Goal: Task Accomplishment & Management: Use online tool/utility

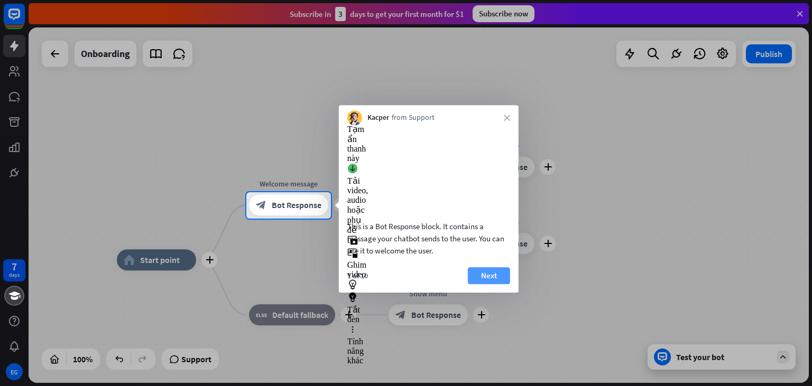
click at [491, 284] on button "Next" at bounding box center [489, 275] width 42 height 17
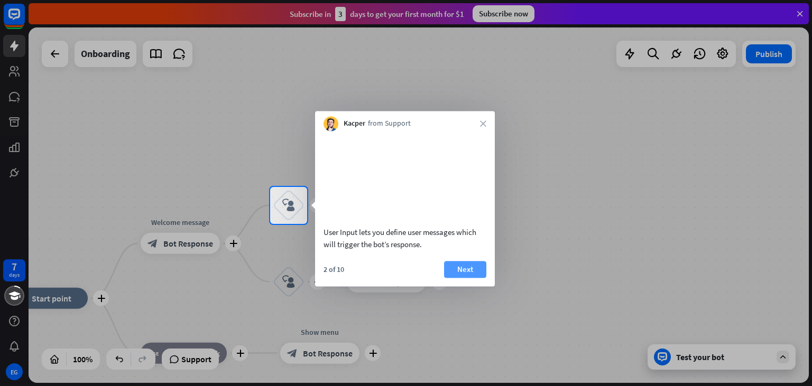
click at [474, 278] on button "Next" at bounding box center [465, 269] width 42 height 17
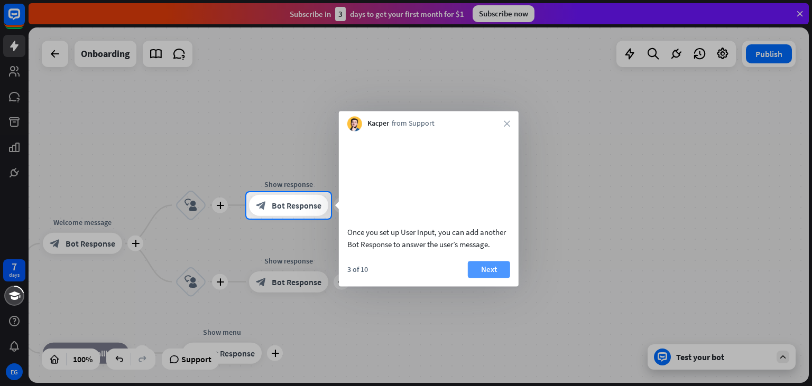
click at [486, 278] on button "Next" at bounding box center [489, 269] width 42 height 17
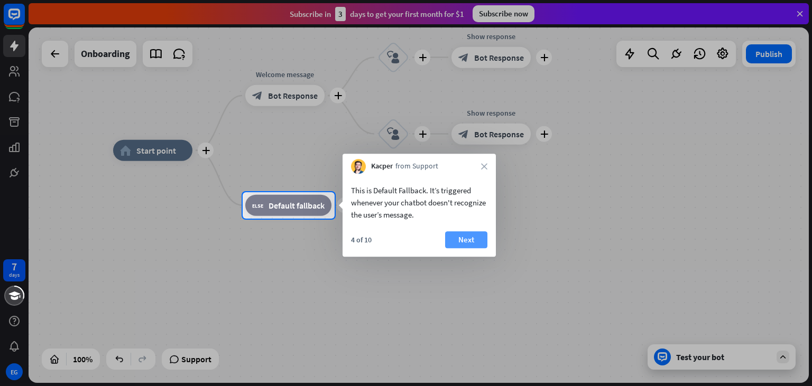
click at [464, 238] on button "Next" at bounding box center [466, 240] width 42 height 17
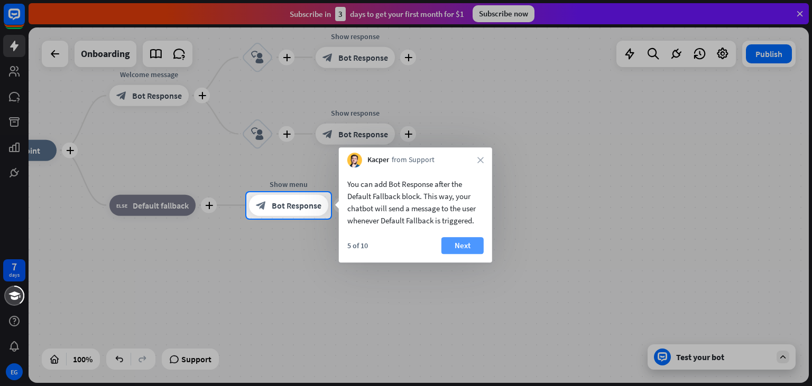
click at [457, 238] on button "Next" at bounding box center [462, 245] width 42 height 17
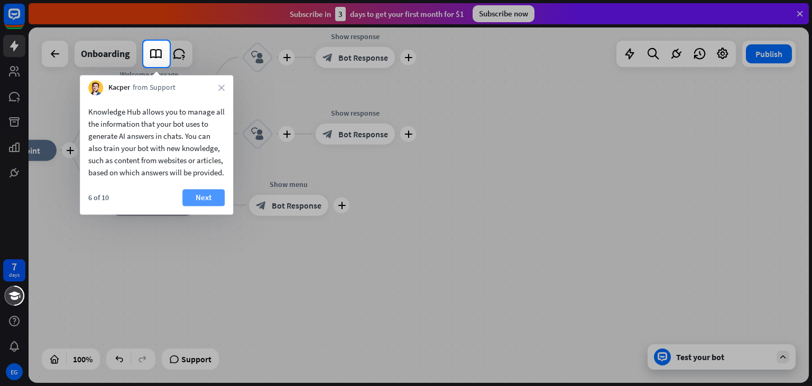
click at [203, 206] on button "Next" at bounding box center [203, 197] width 42 height 17
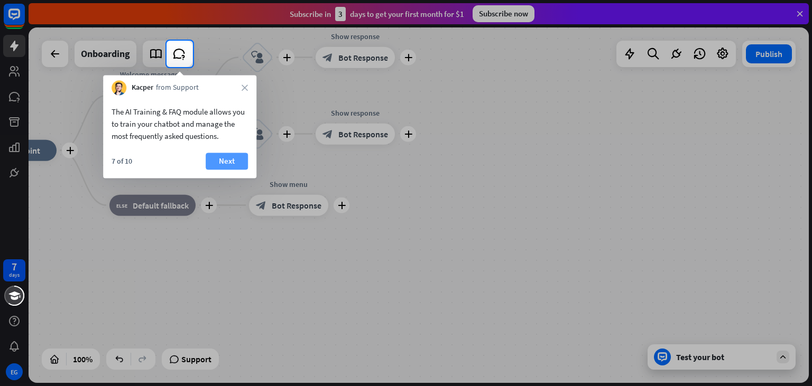
click at [215, 156] on button "Next" at bounding box center [227, 161] width 42 height 17
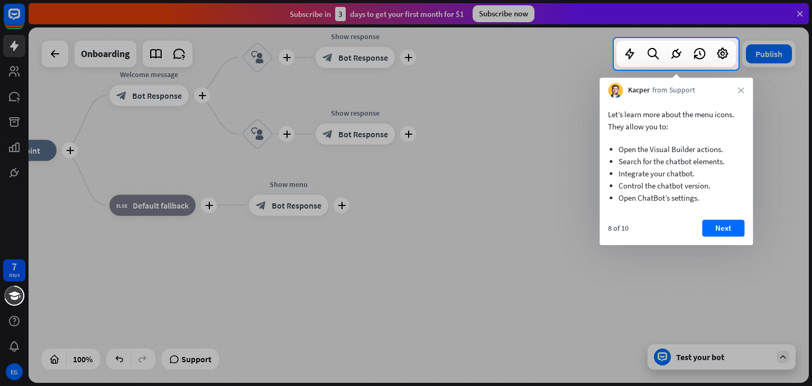
drag, startPoint x: 455, startPoint y: 206, endPoint x: 502, endPoint y: 218, distance: 49.1
click at [498, 216] on div at bounding box center [406, 228] width 812 height 317
click at [719, 226] on button "Next" at bounding box center [723, 228] width 42 height 17
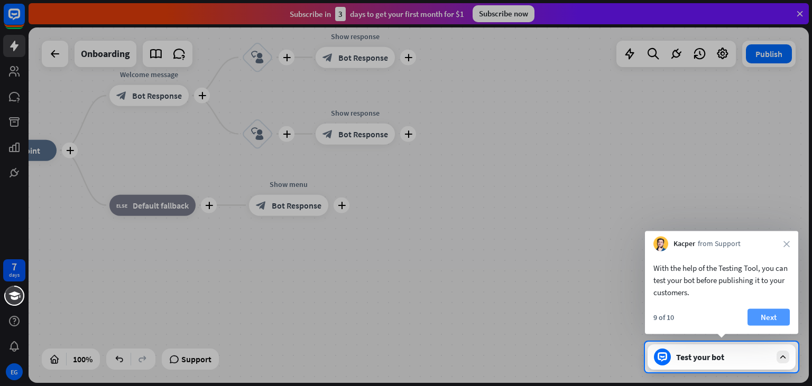
click at [761, 316] on button "Next" at bounding box center [768, 317] width 42 height 17
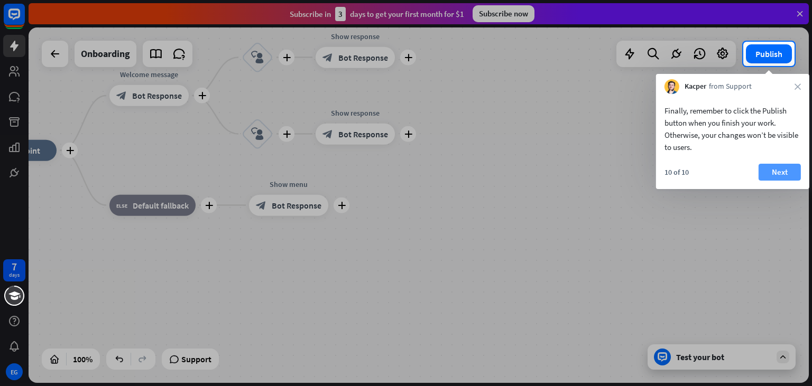
click at [785, 168] on button "Next" at bounding box center [780, 172] width 42 height 17
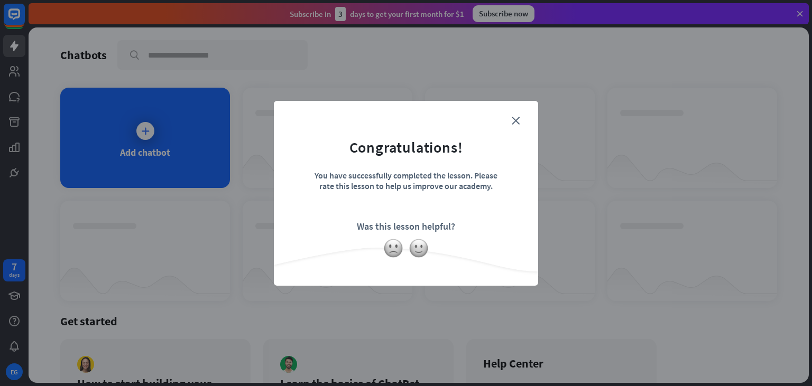
click at [511, 117] on form "Congratulations! You have successfully completed the lesson. Please rate this l…" at bounding box center [406, 177] width 238 height 126
click at [518, 119] on icon "close" at bounding box center [516, 121] width 8 height 8
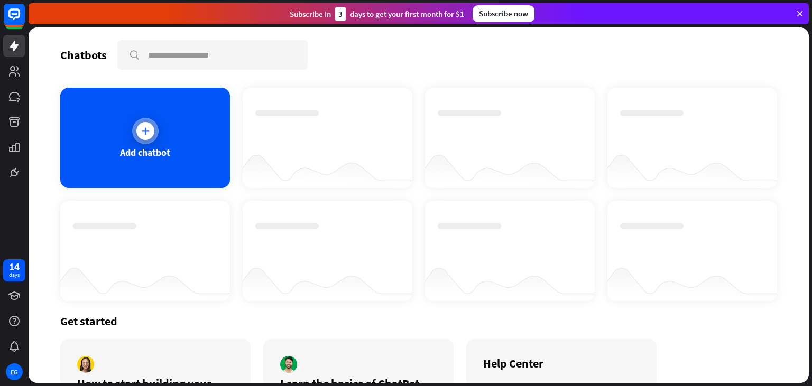
click at [140, 128] on icon at bounding box center [145, 131] width 11 height 11
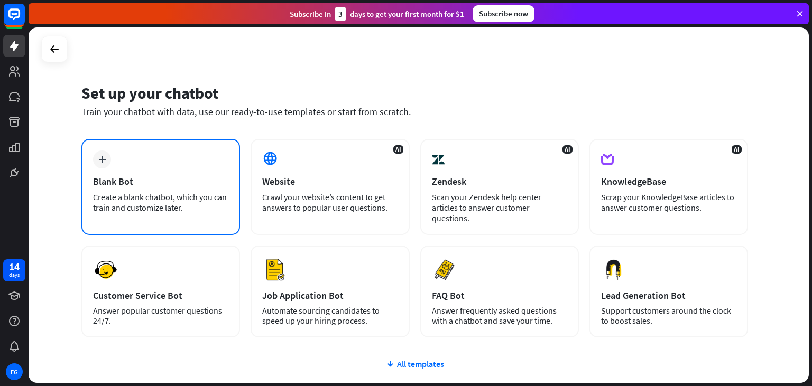
click at [158, 187] on div "Blank Bot" at bounding box center [160, 182] width 135 height 12
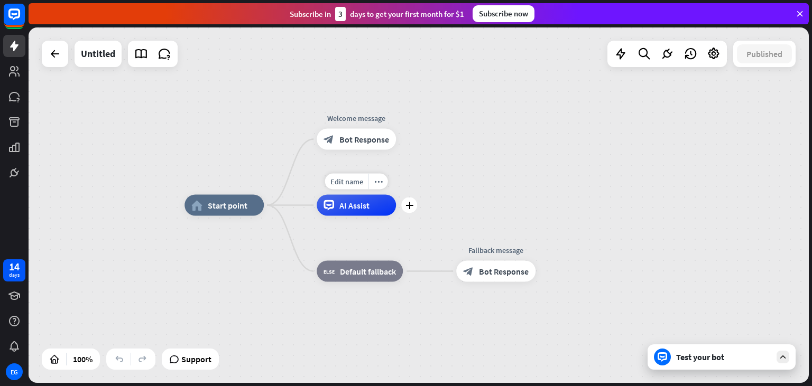
click at [365, 211] on div "AI Assist" at bounding box center [356, 205] width 79 height 21
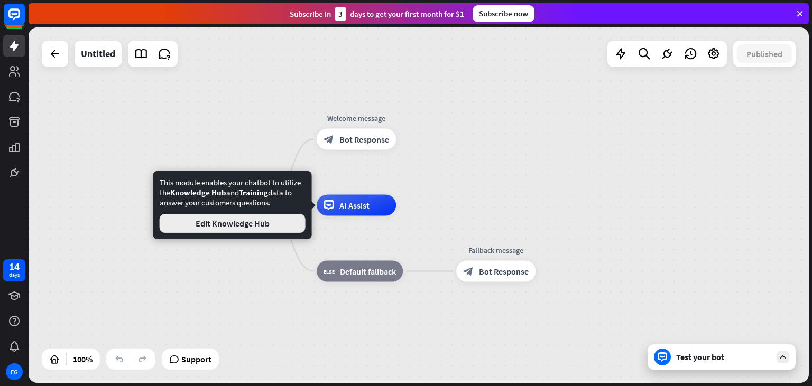
click at [282, 228] on button "Edit Knowledge Hub" at bounding box center [233, 223] width 146 height 19
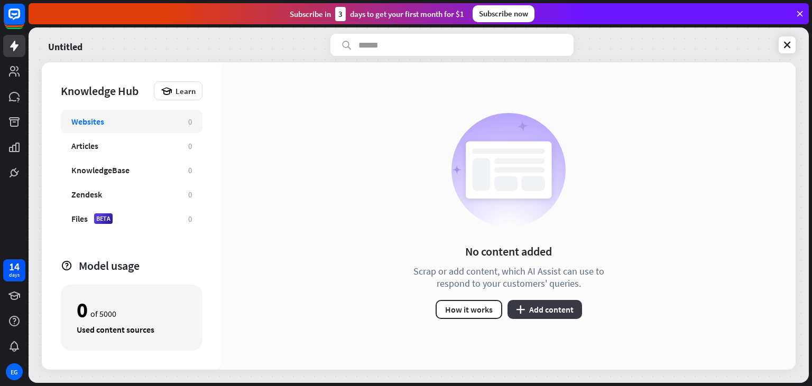
click at [536, 311] on button "plus Add content" at bounding box center [544, 309] width 75 height 19
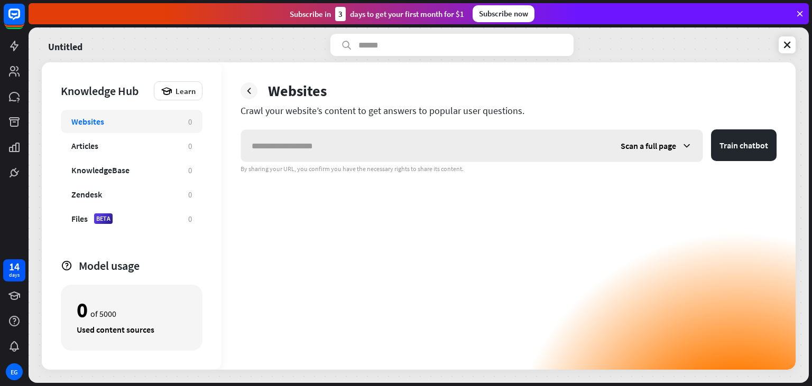
click at [668, 142] on span "Scan a full page" at bounding box center [649, 146] width 56 height 11
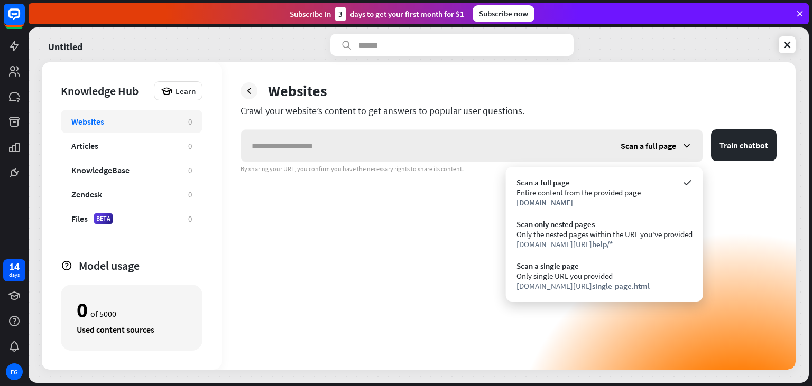
click at [667, 146] on span "Scan a full page" at bounding box center [649, 146] width 56 height 11
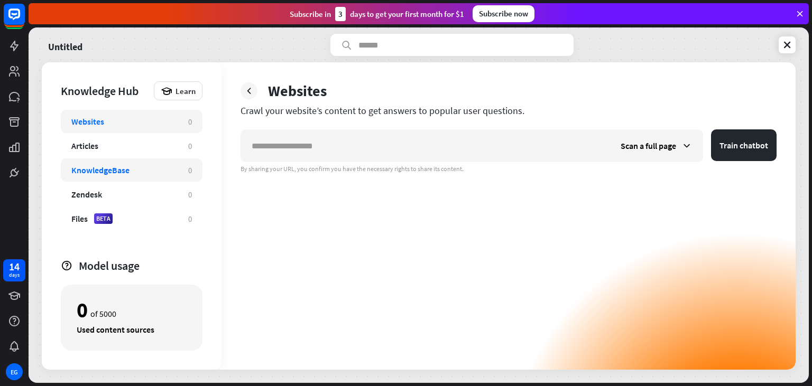
click at [100, 169] on div "KnowledgeBase" at bounding box center [100, 170] width 58 height 11
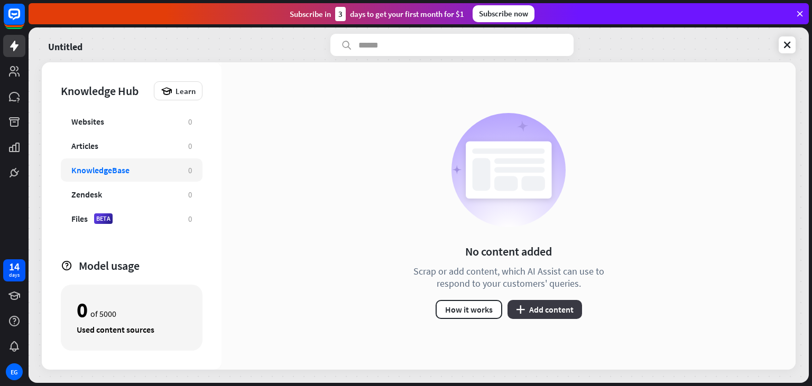
click at [539, 310] on button "plus Add content" at bounding box center [544, 309] width 75 height 19
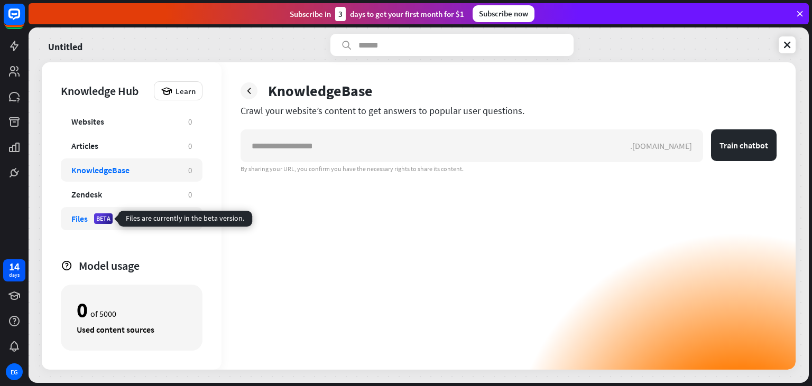
click at [103, 217] on div "BETA" at bounding box center [103, 219] width 19 height 11
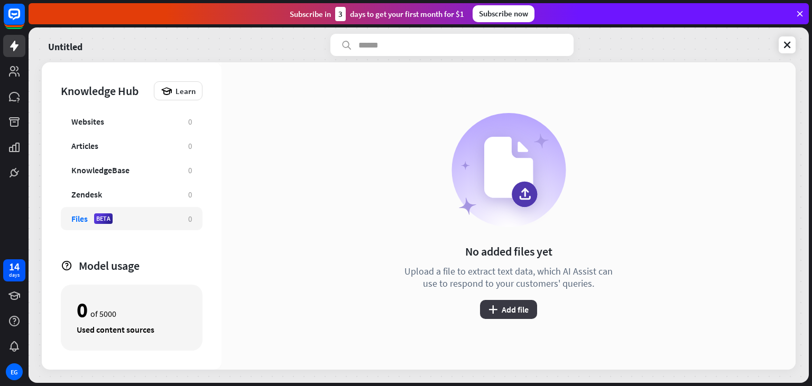
click at [518, 308] on button "plus Add file" at bounding box center [508, 309] width 57 height 19
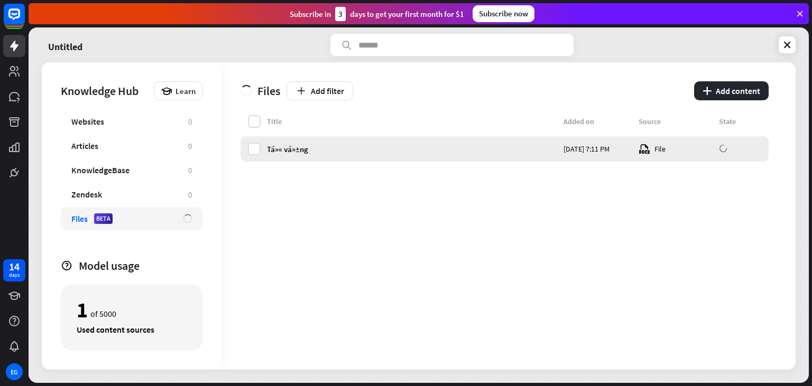
click at [289, 140] on div "Tá»« vá»±ng [DATE] 7:11 PM File" at bounding box center [505, 148] width 528 height 25
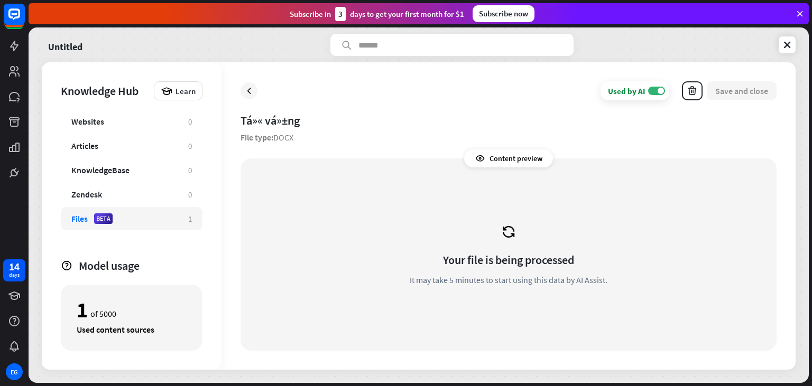
click at [513, 243] on div "Your file is being processed It may take 5 minutes to start using this data by …" at bounding box center [508, 254] width 511 height 167
click at [518, 160] on div "Content preview" at bounding box center [508, 159] width 89 height 18
click at [505, 156] on div "Content preview" at bounding box center [508, 159] width 89 height 18
